Goal: Communication & Community: Answer question/provide support

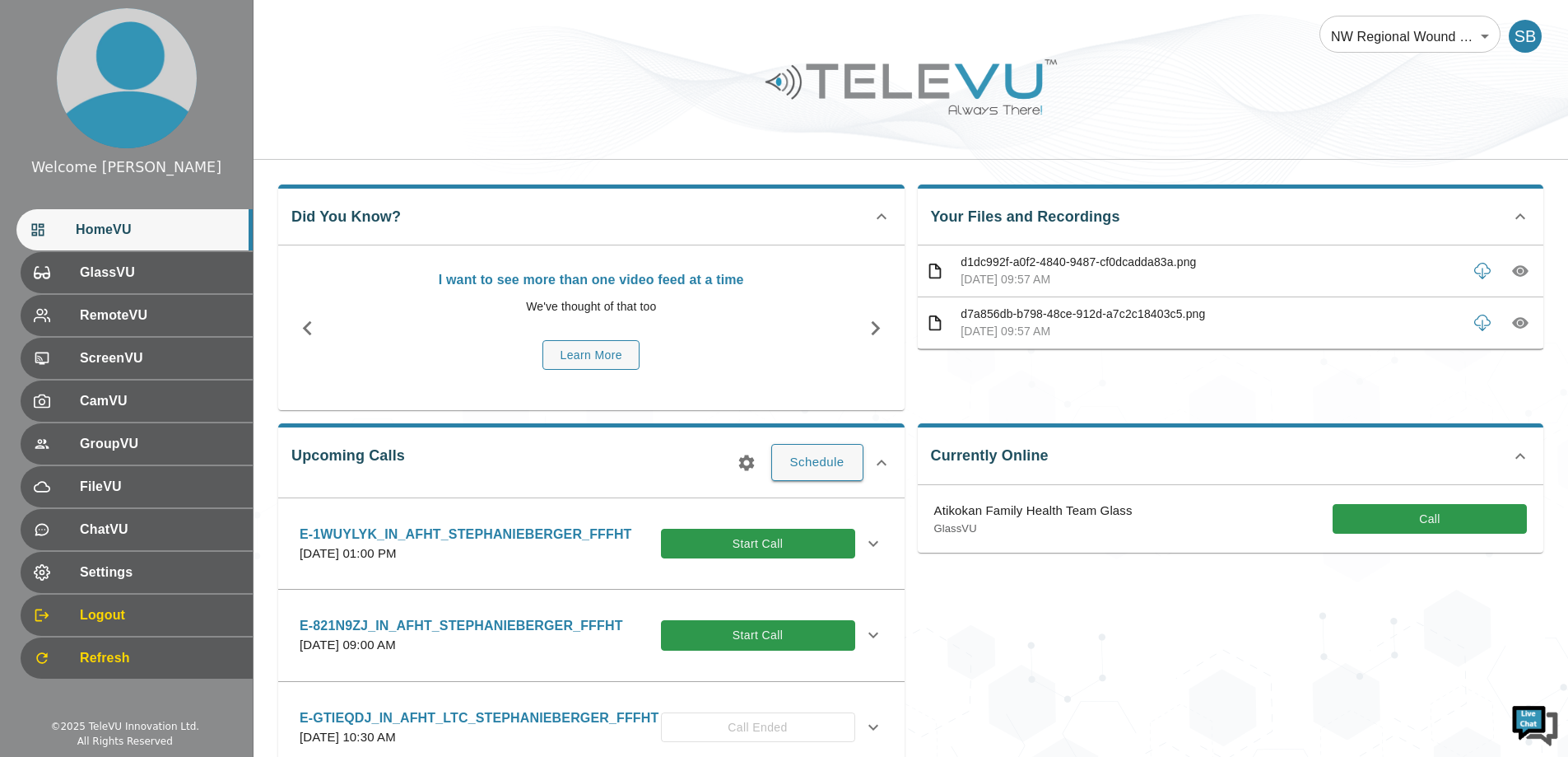
scroll to position [164, 0]
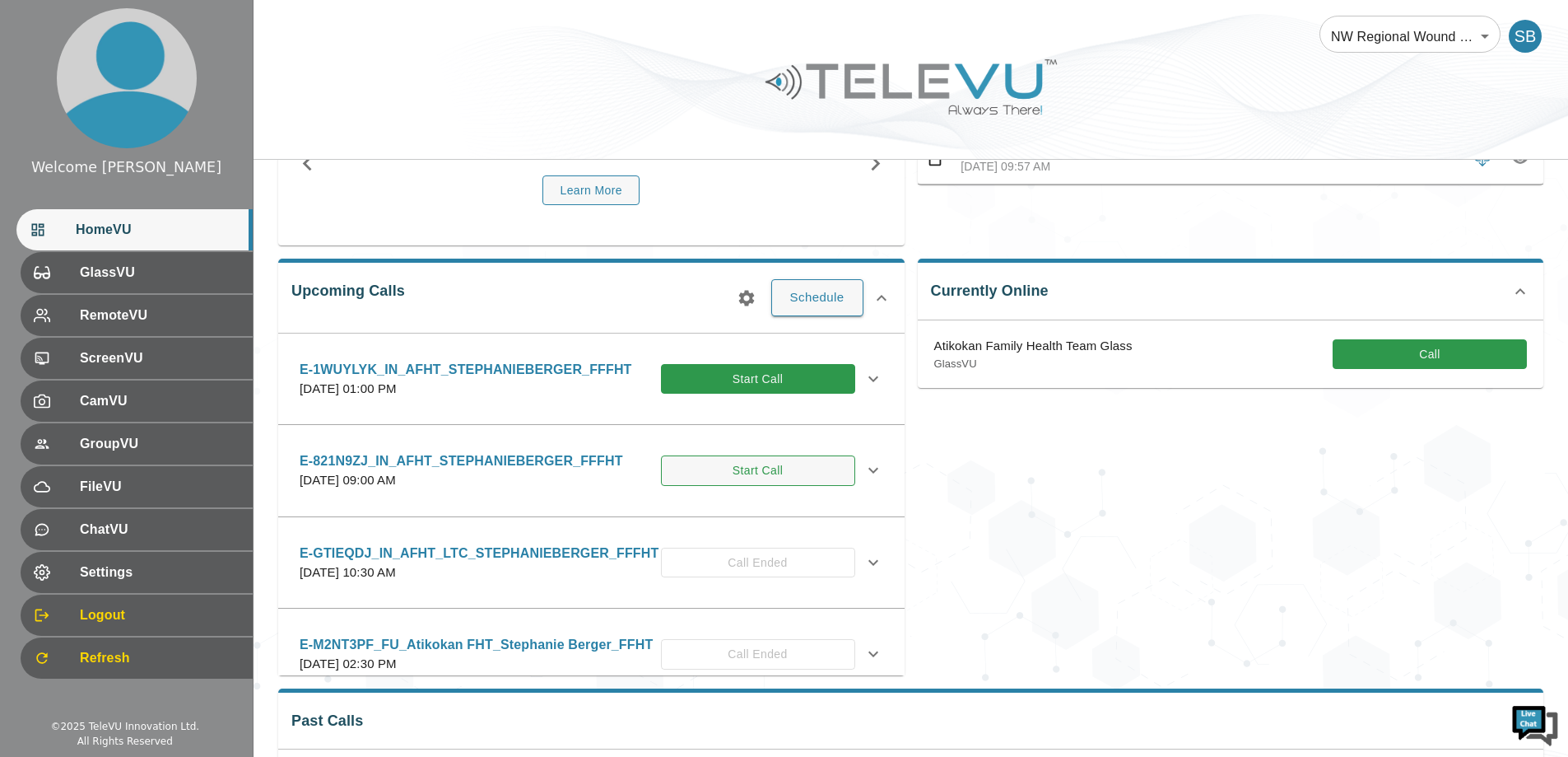
click at [754, 464] on button "Start Call" at bounding box center [758, 470] width 194 height 30
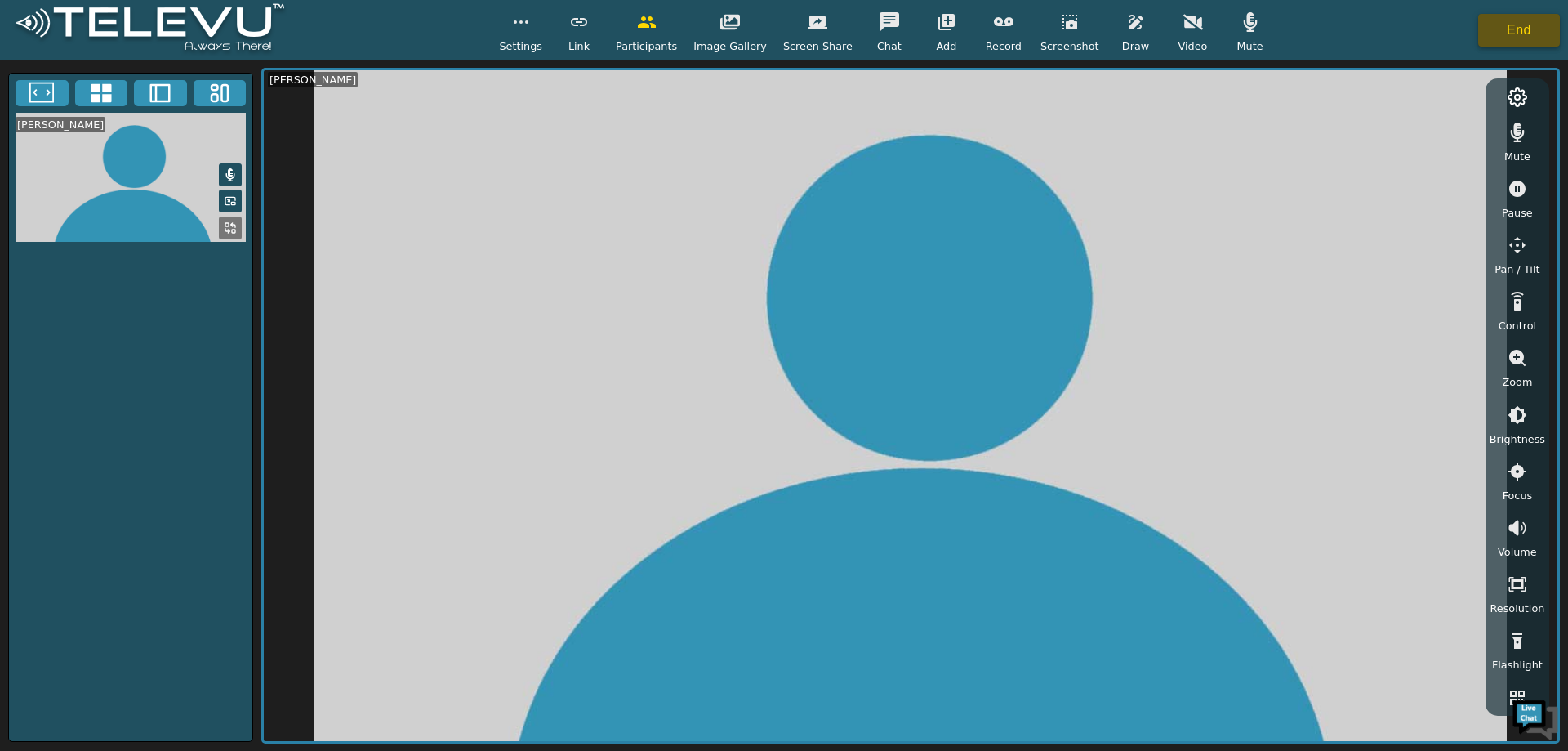
click at [951, 18] on button "End" at bounding box center [1519, 30] width 81 height 32
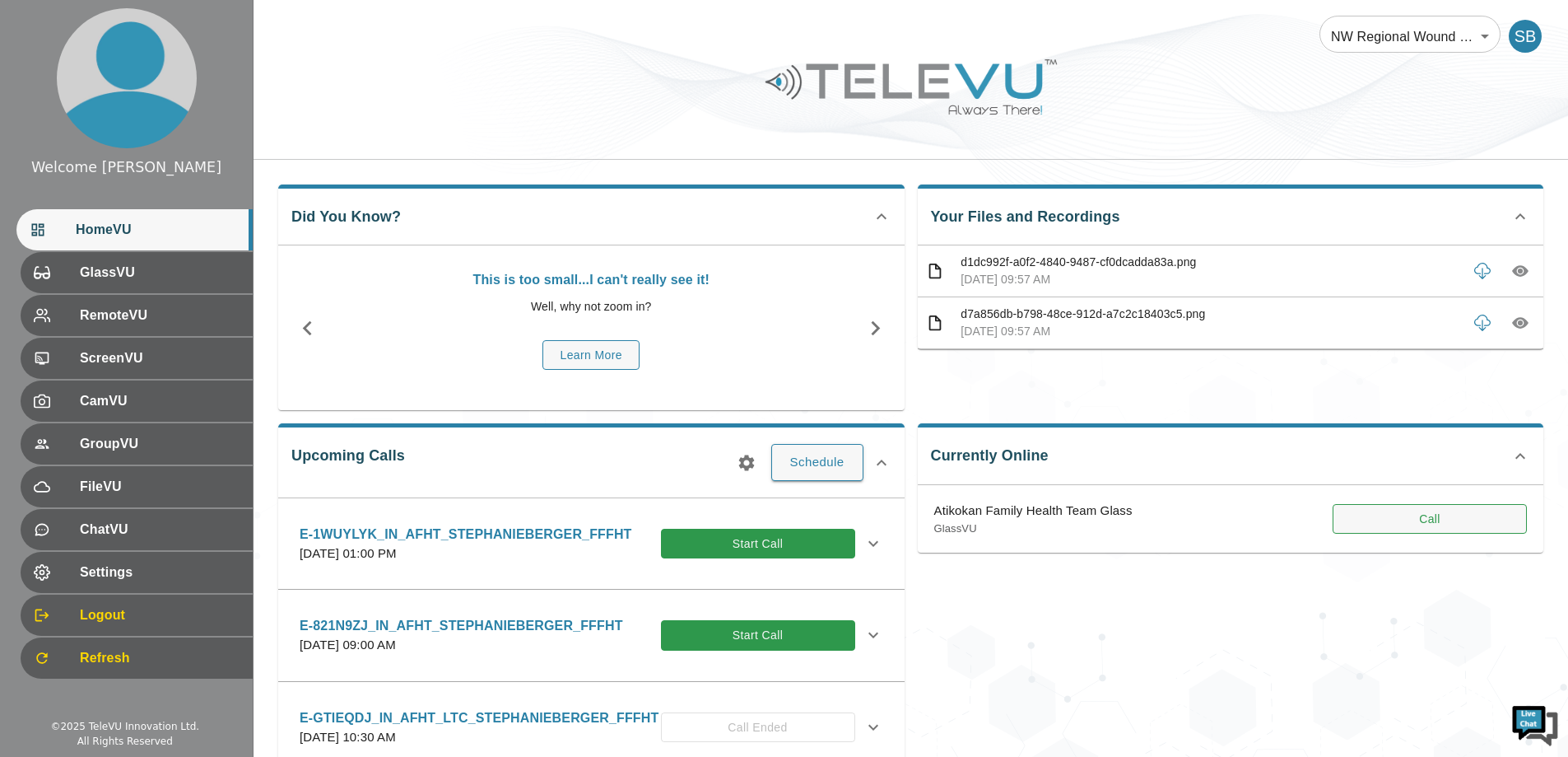
click at [959, 520] on button "Call" at bounding box center [1430, 519] width 194 height 30
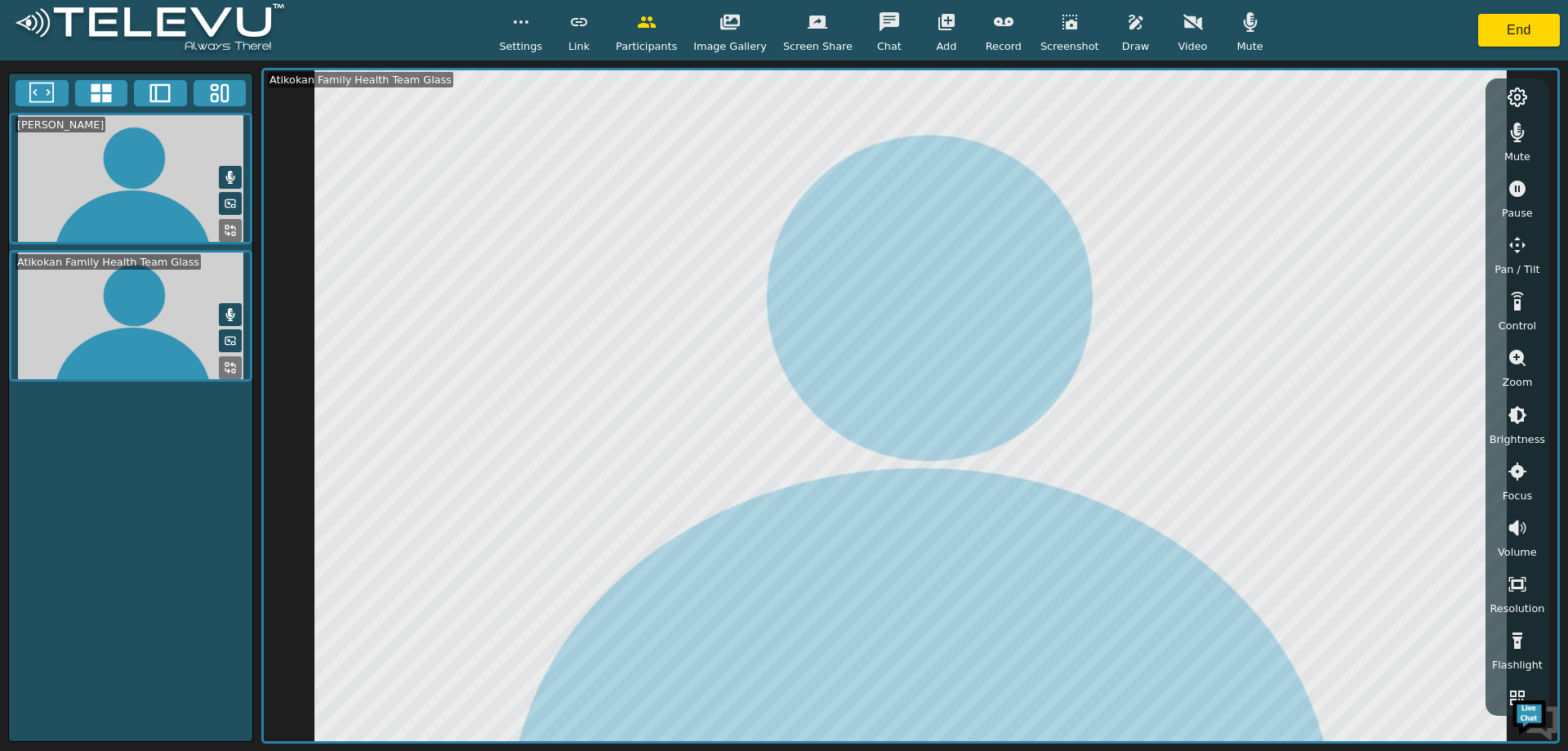
click at [951, 34] on button "button" at bounding box center [1192, 22] width 41 height 32
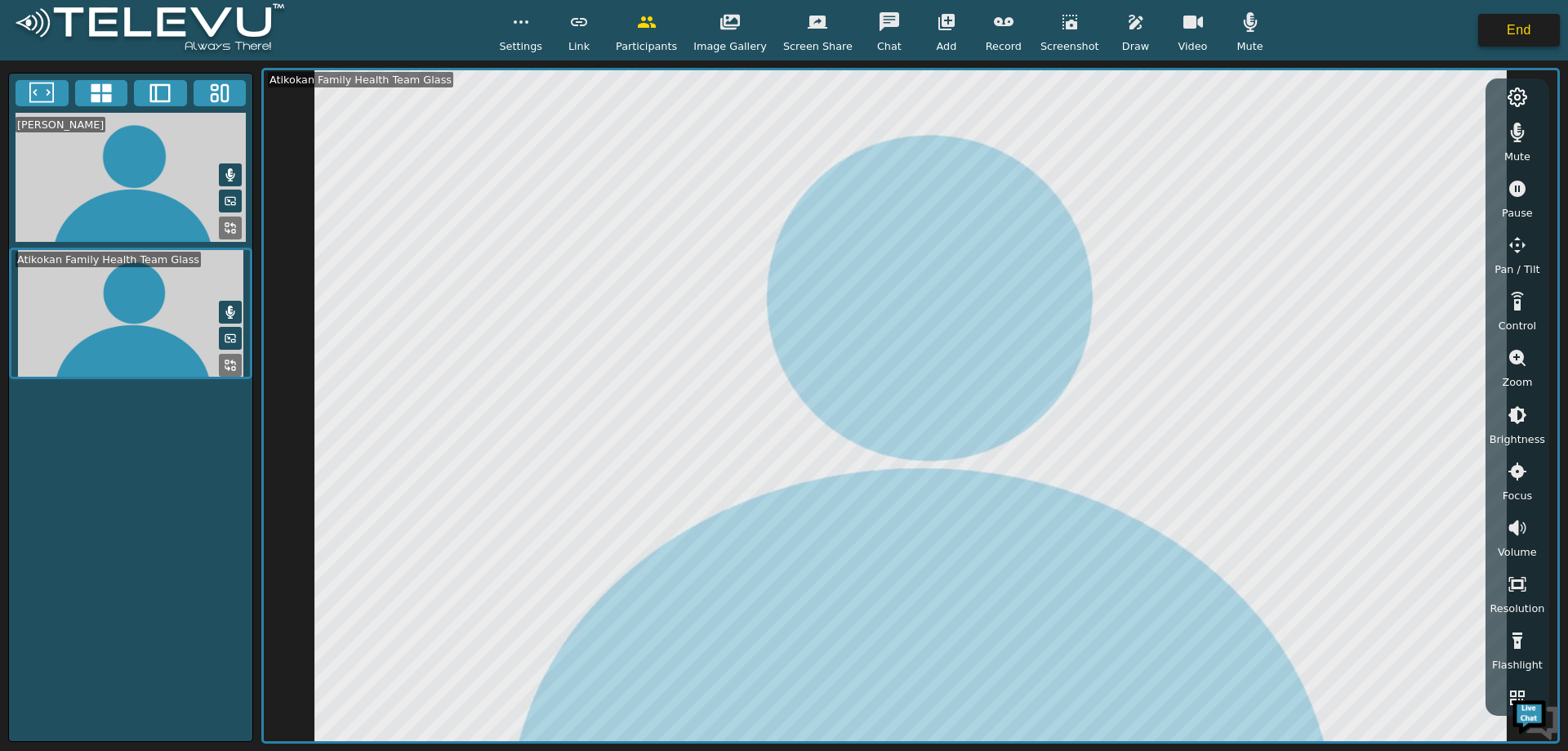
click at [951, 38] on button "End" at bounding box center [1519, 30] width 81 height 32
